Goal: Information Seeking & Learning: Learn about a topic

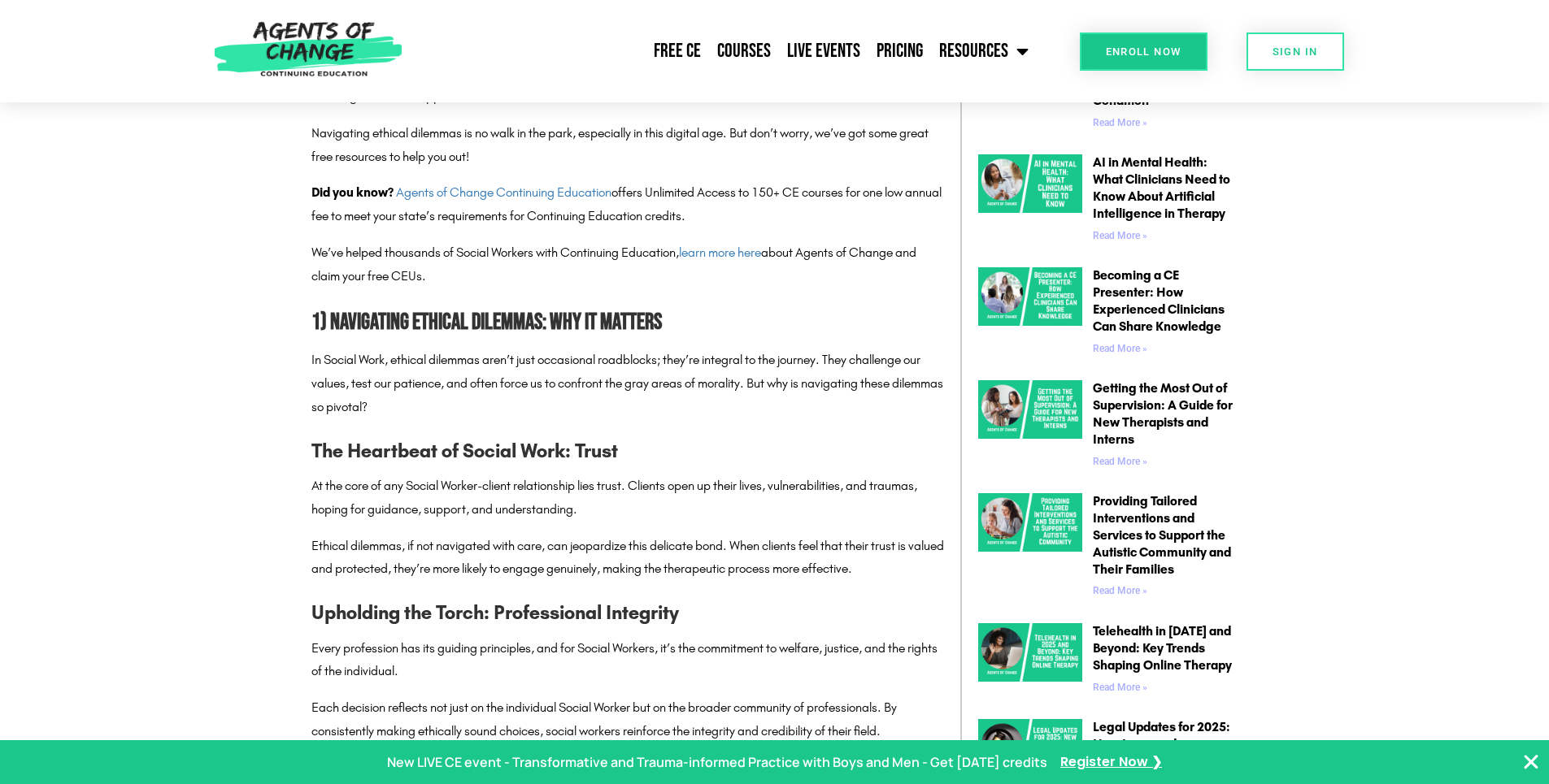
scroll to position [893, 0]
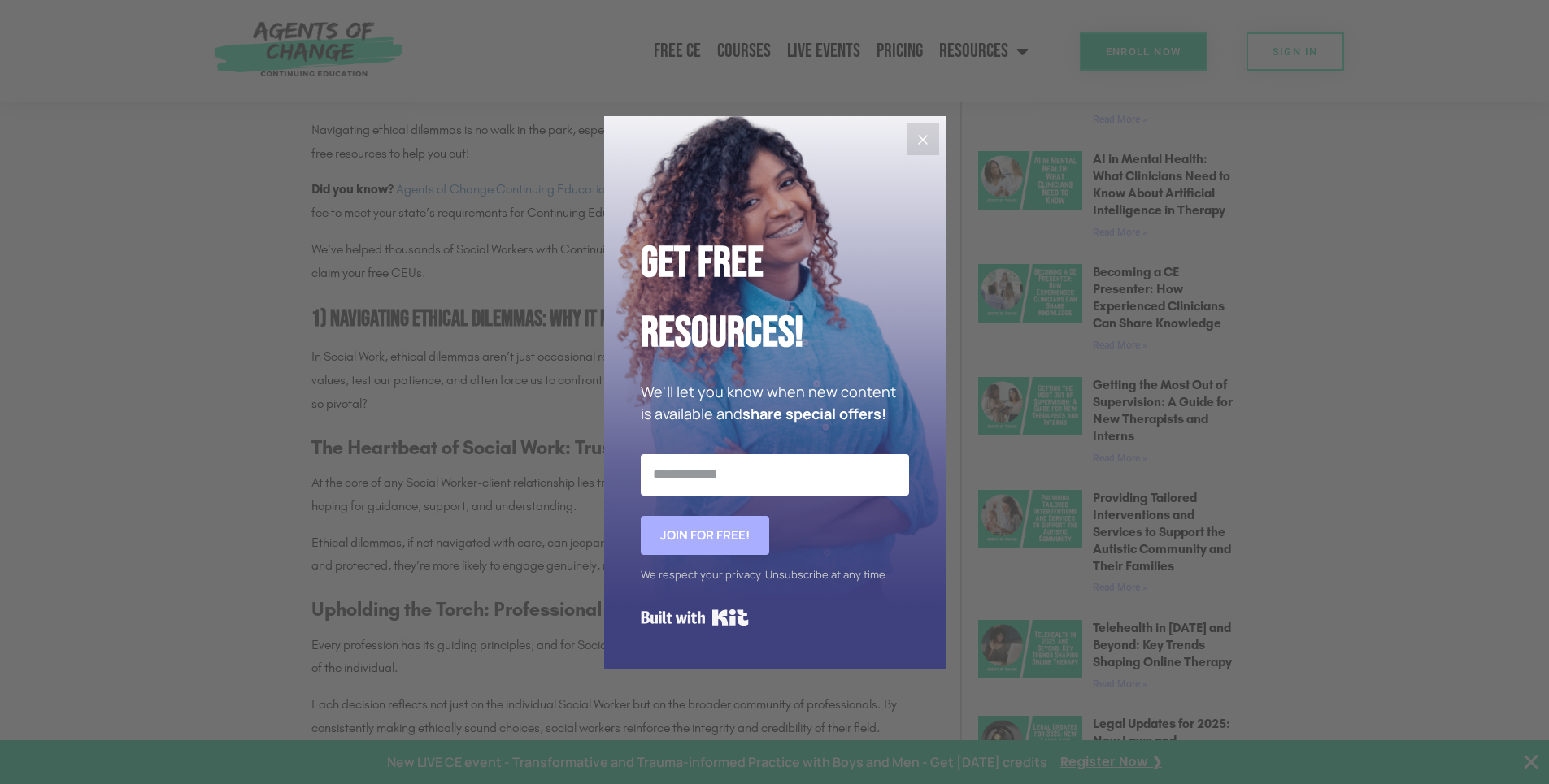
click at [929, 148] on icon "Close" at bounding box center [922, 140] width 20 height 20
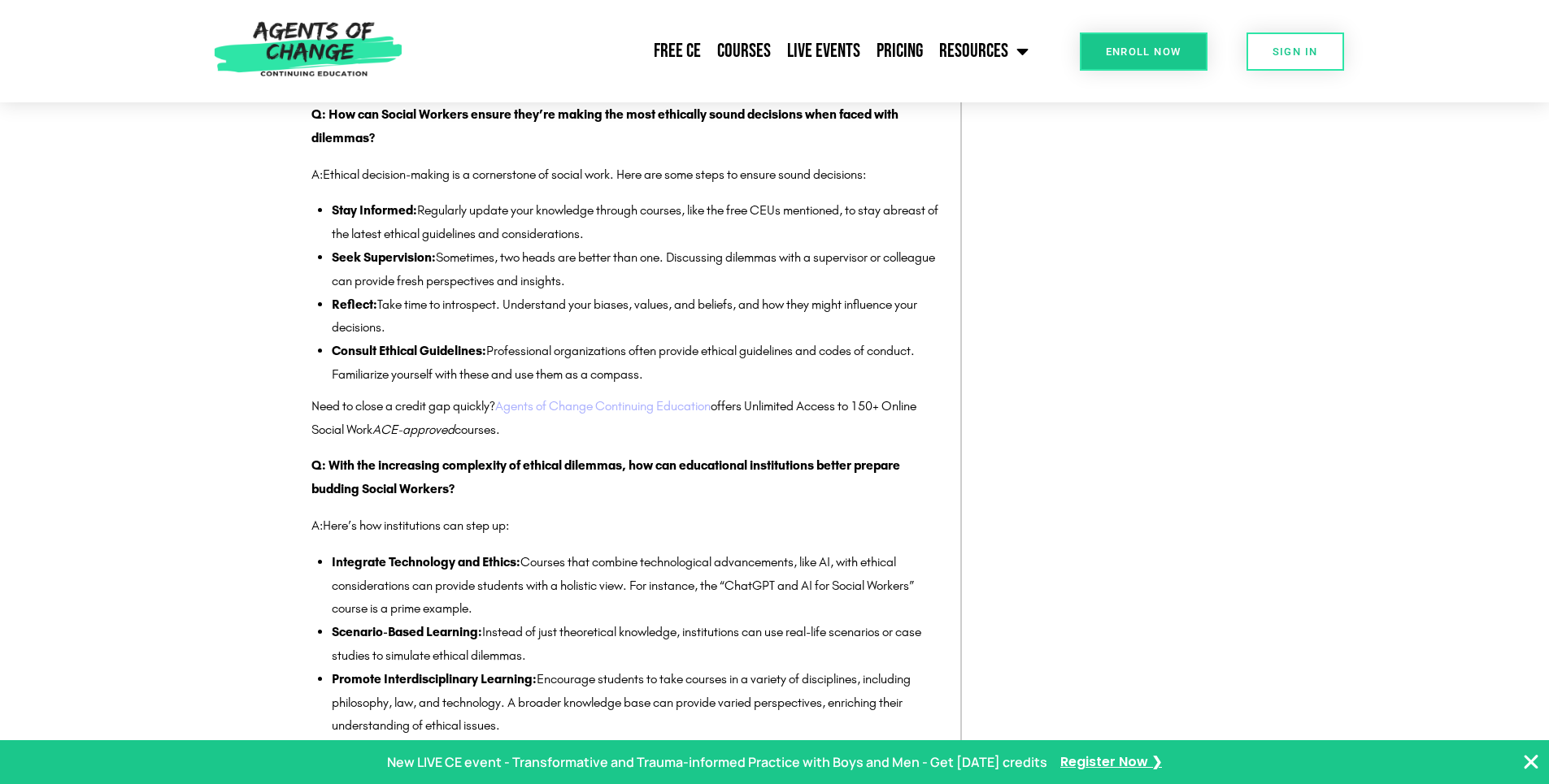
scroll to position [2925, 0]
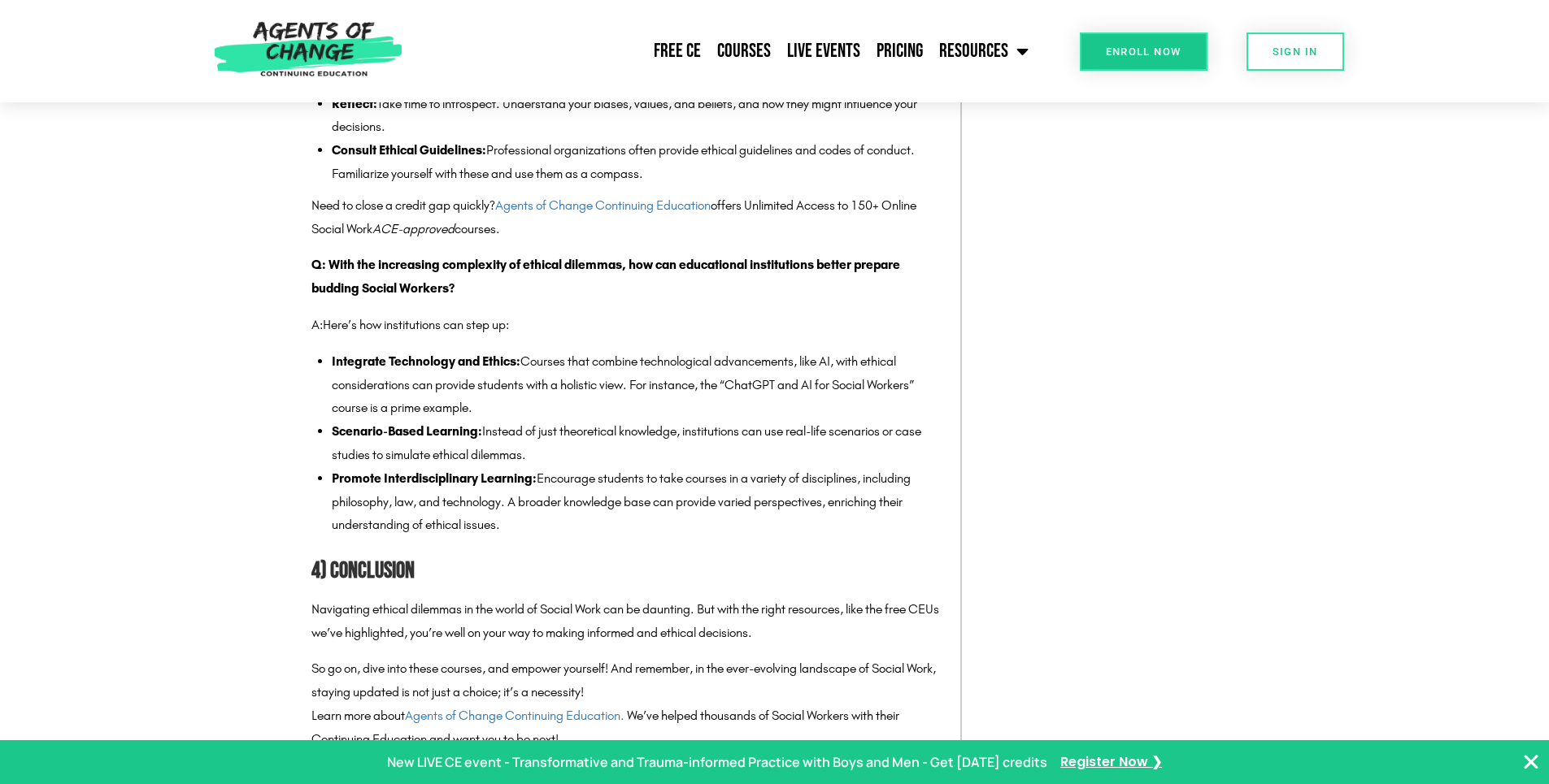
click at [624, 195] on p "Need to close a credit gap quickly? Agents of Change Continuing Education offer…" at bounding box center [628, 218] width 632 height 47
click at [621, 202] on link "Agents of Change Continuing Education" at bounding box center [602, 205] width 215 height 15
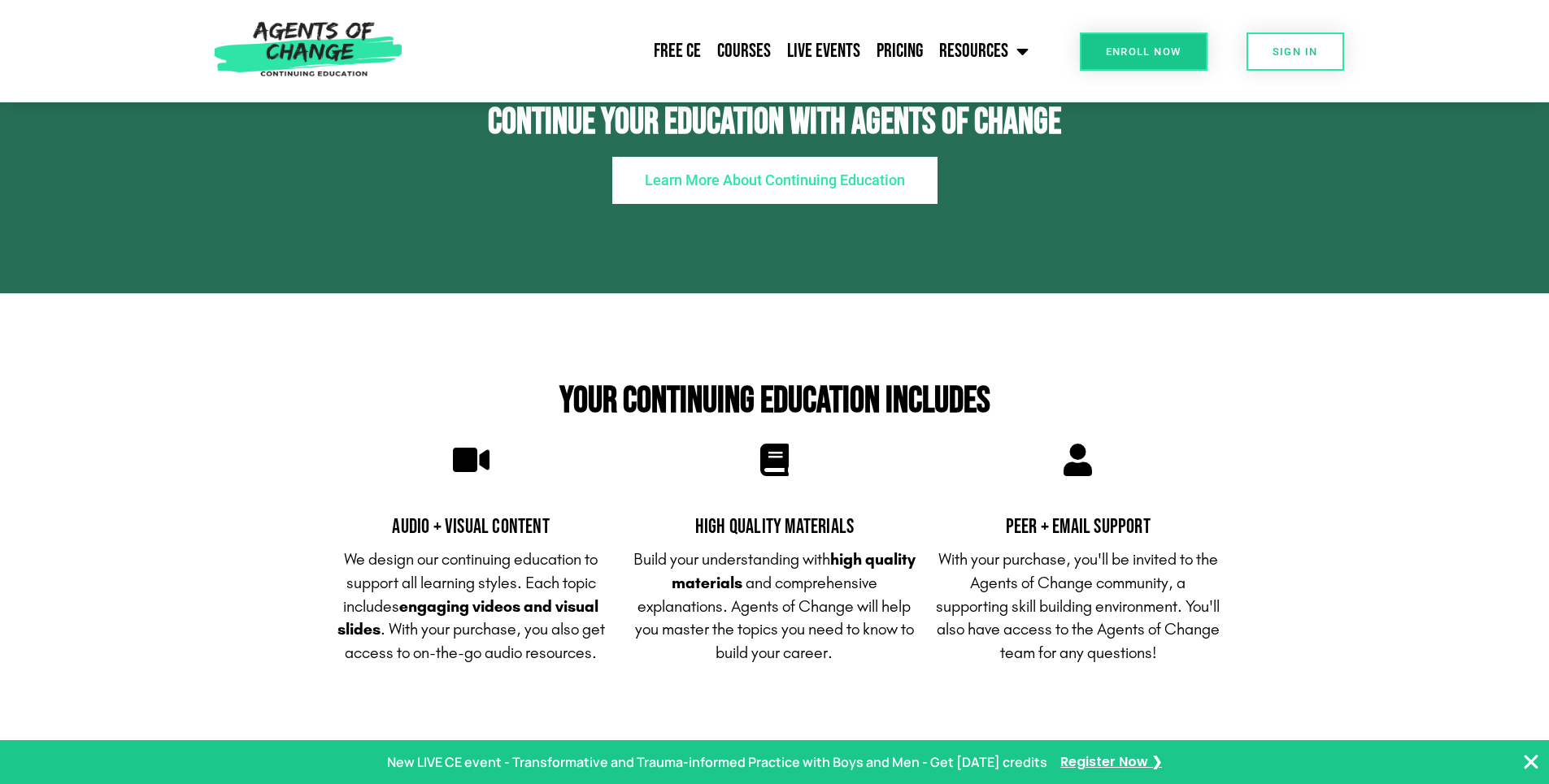
scroll to position [3900, 0]
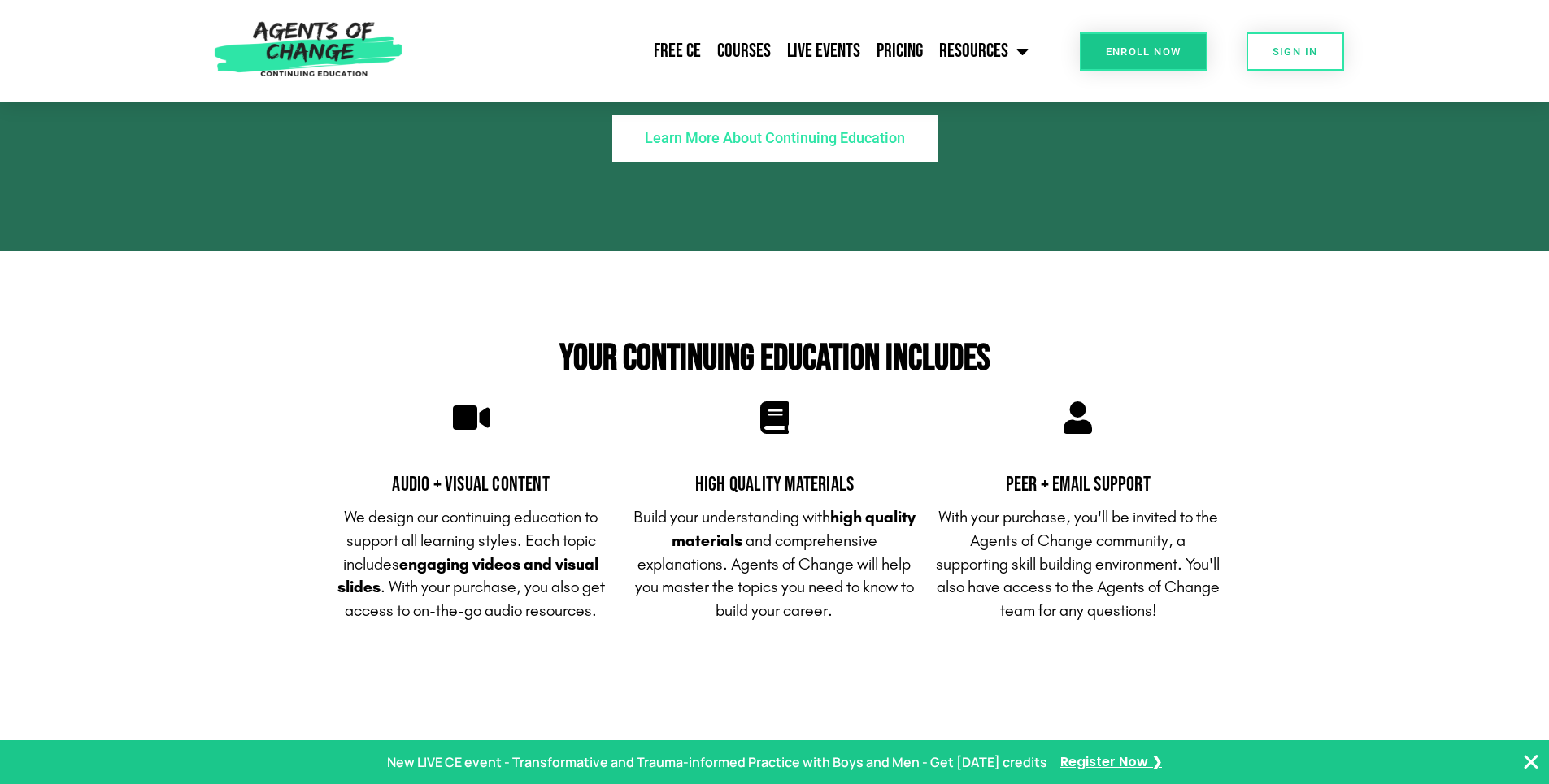
click at [1526, 759] on icon "Close Banner" at bounding box center [1530, 761] width 20 height 20
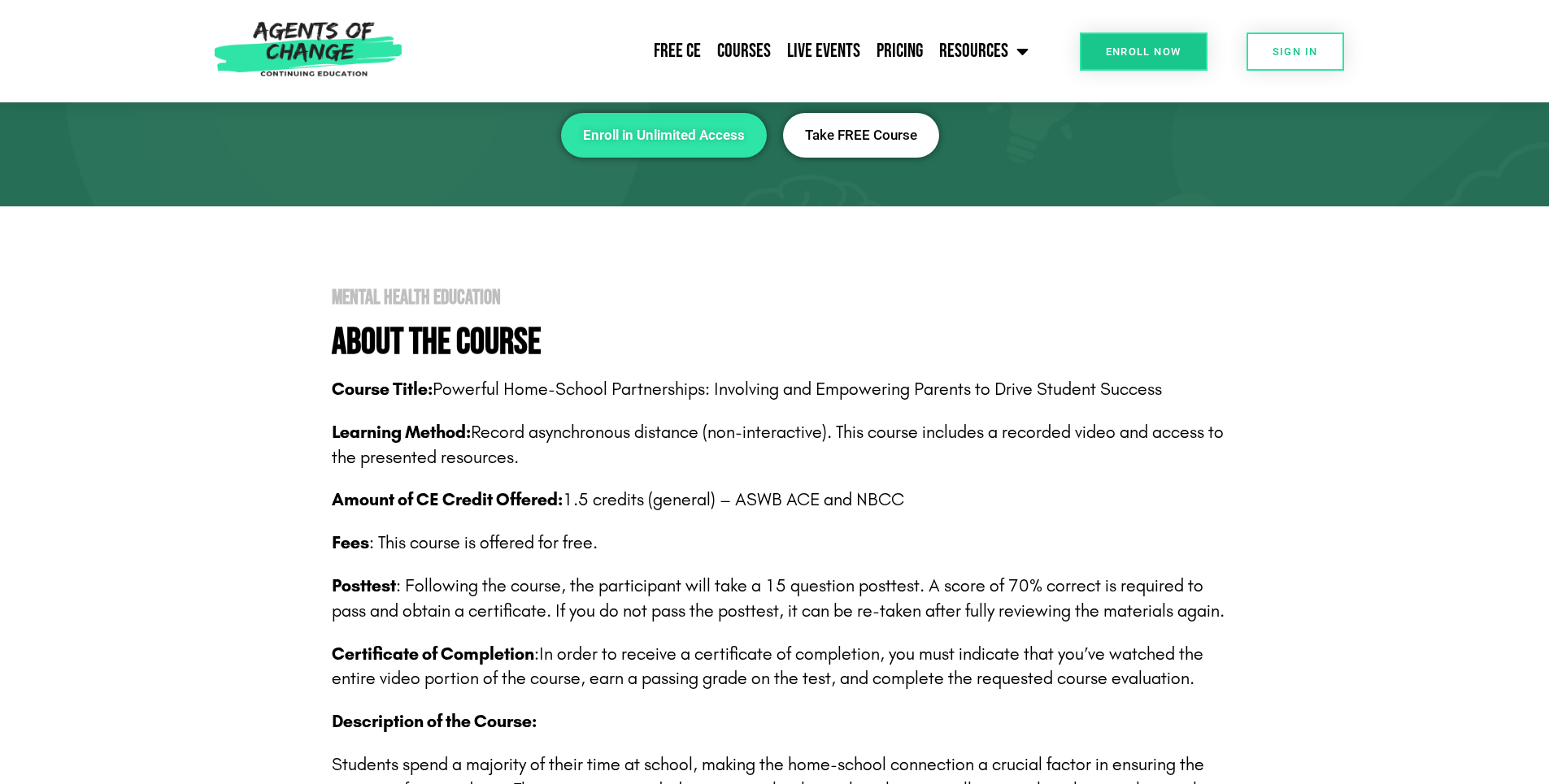
scroll to position [151, 0]
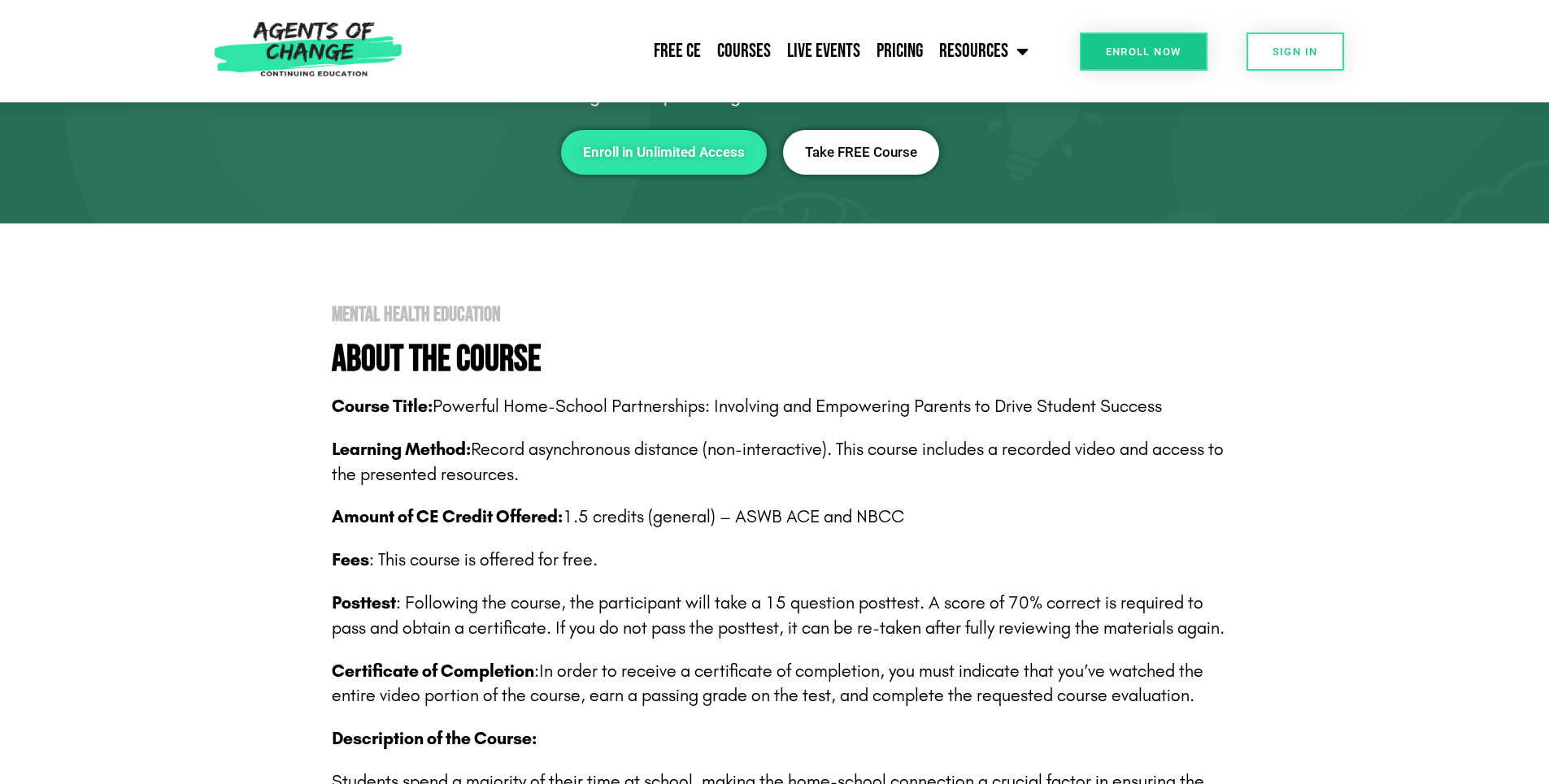
click at [706, 149] on span "Enroll in Unlimited Access" at bounding box center [664, 152] width 161 height 14
click at [864, 113] on div "Continuing Education Powerful Home-School Partnerships Involving and Empowering…" at bounding box center [775, 87] width 927 height 191
click at [852, 150] on span "Take FREE Course" at bounding box center [861, 152] width 112 height 14
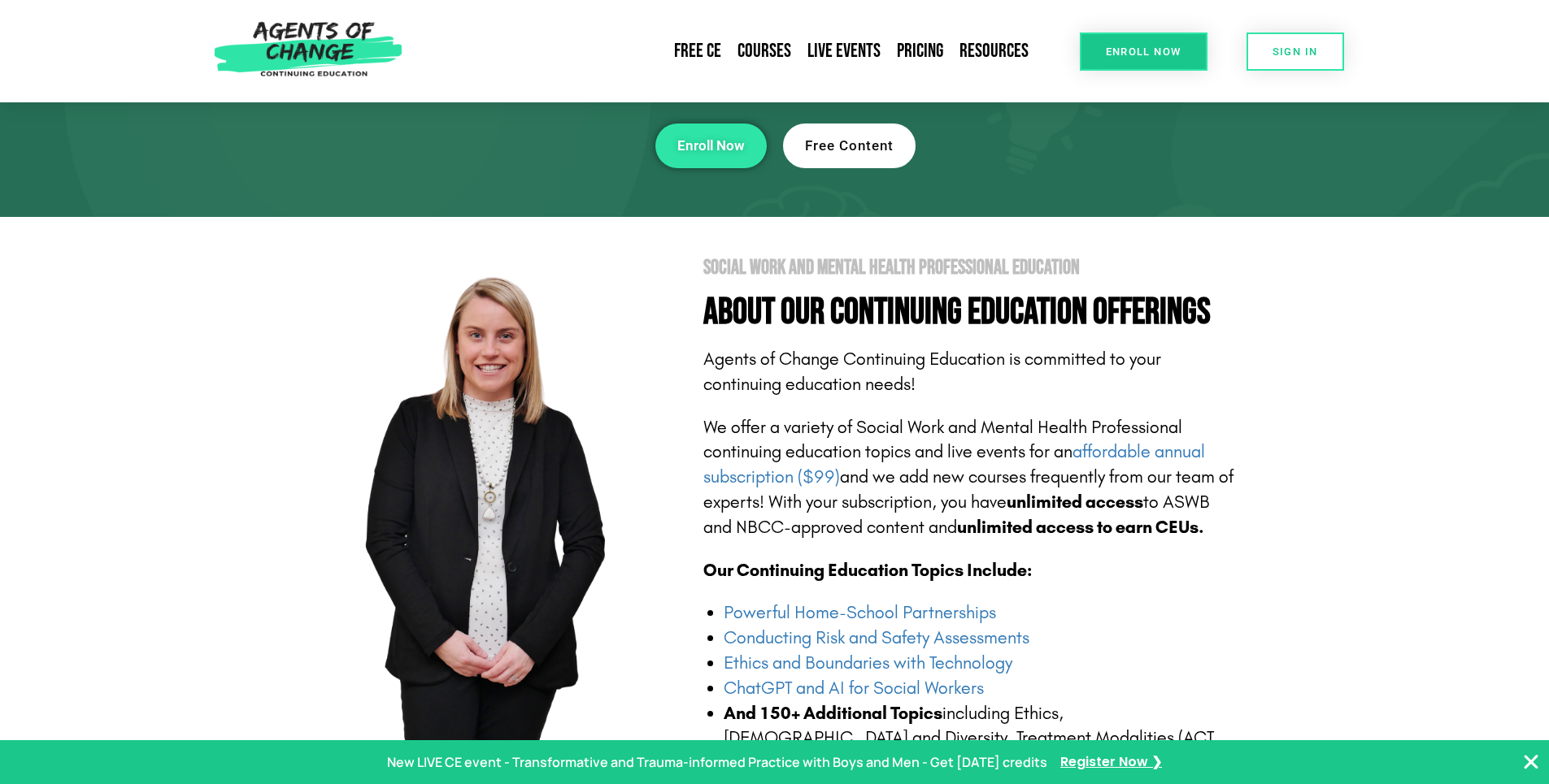
scroll to position [162, 0]
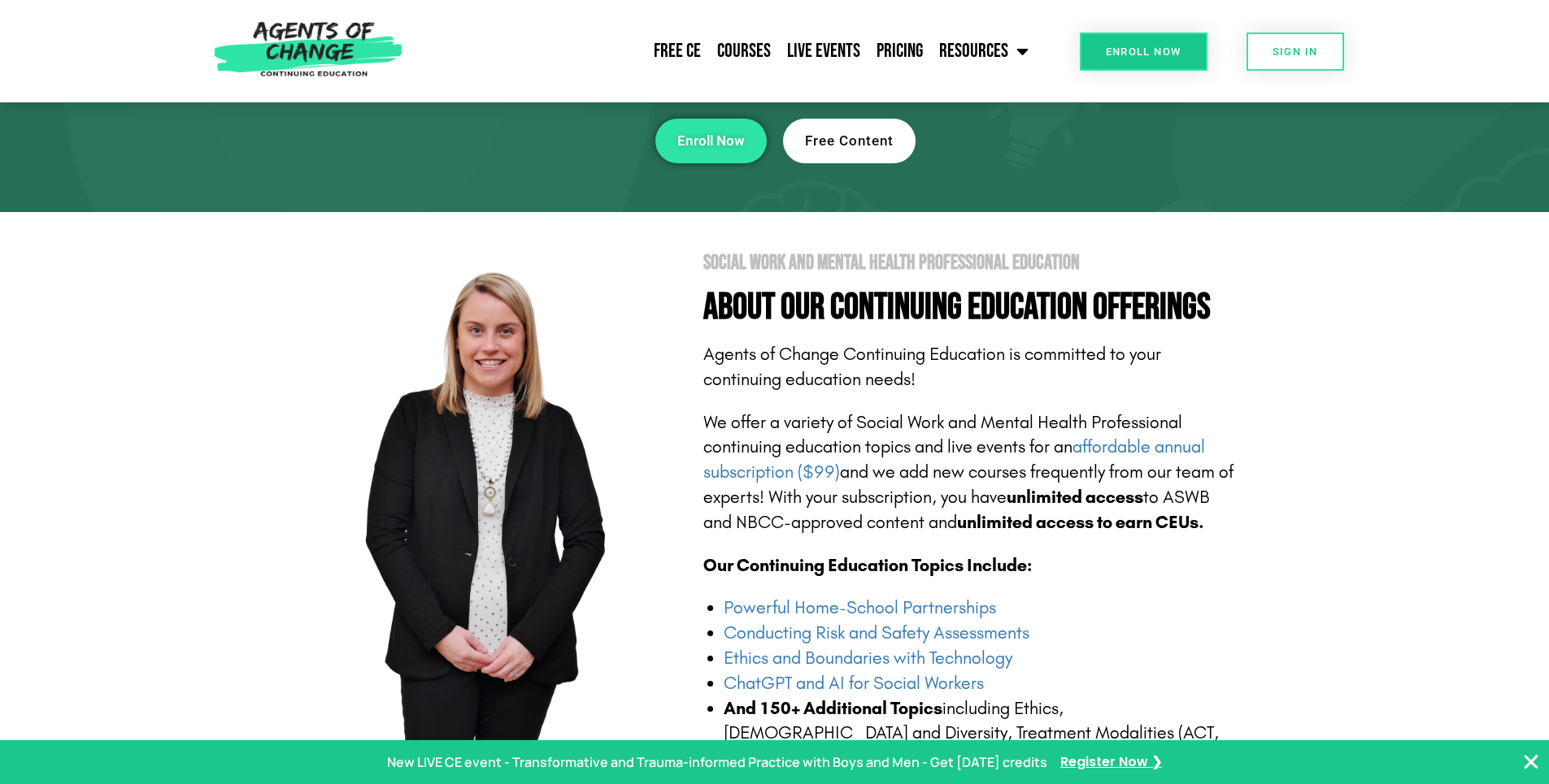
click at [846, 147] on span "Free Content" at bounding box center [850, 141] width 89 height 14
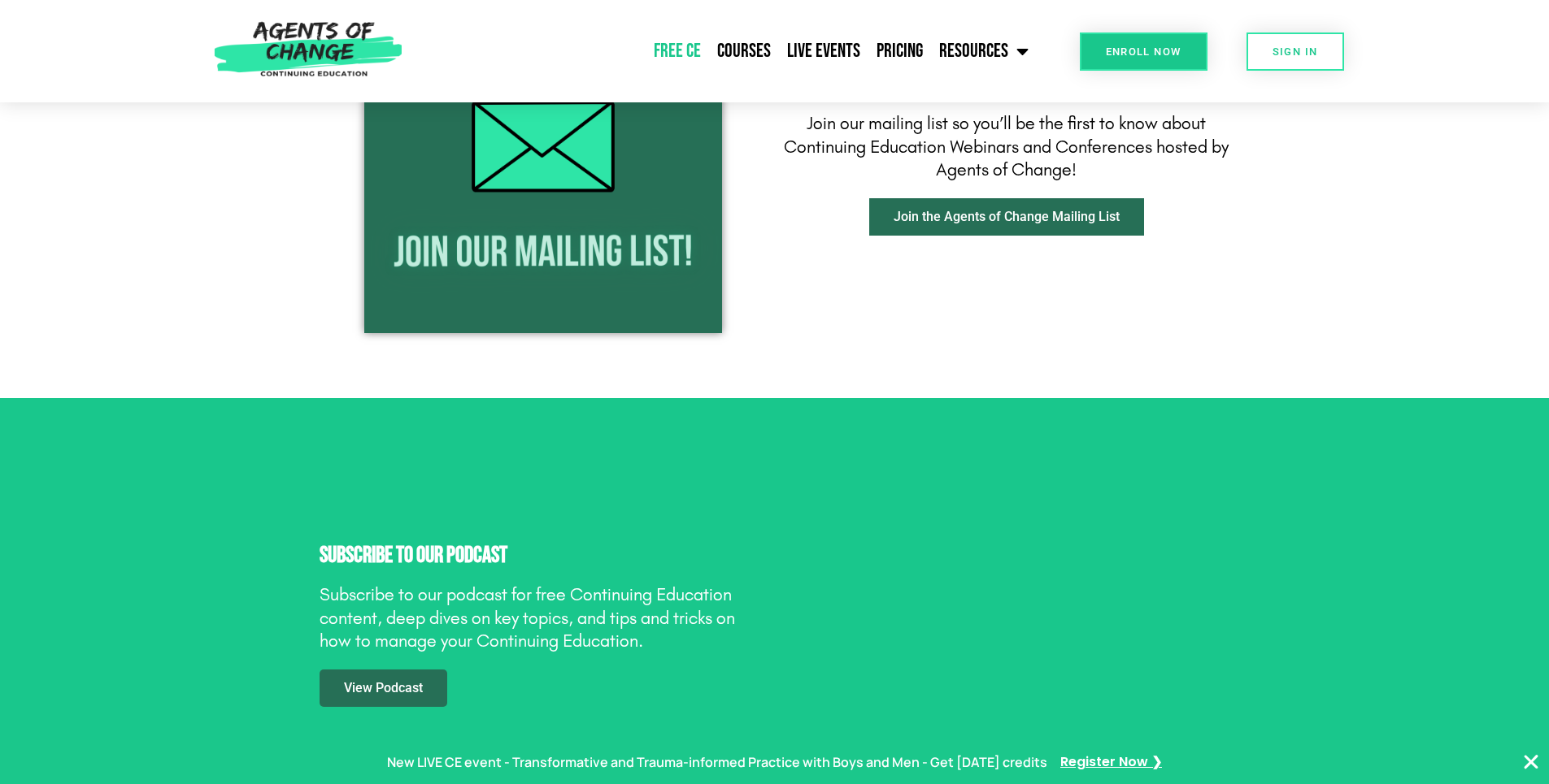
scroll to position [2031, 0]
